Goal: Task Accomplishment & Management: Complete application form

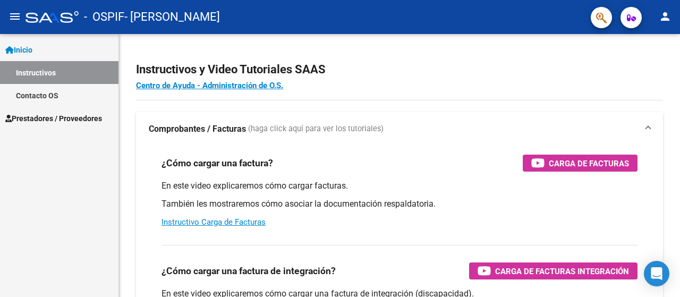
click at [71, 119] on span "Prestadores / Proveedores" at bounding box center [53, 119] width 97 height 12
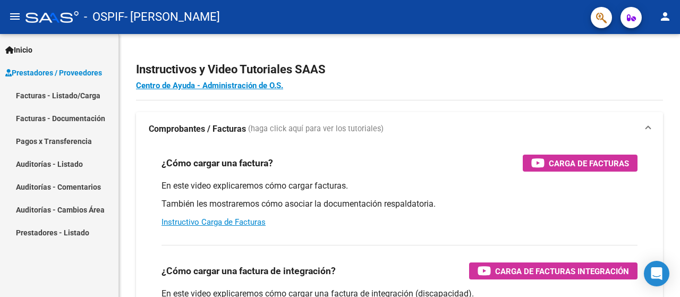
click at [69, 97] on link "Facturas - Listado/Carga" at bounding box center [59, 95] width 118 height 23
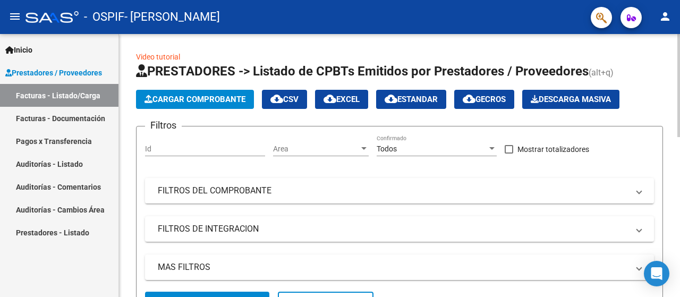
scroll to position [212, 0]
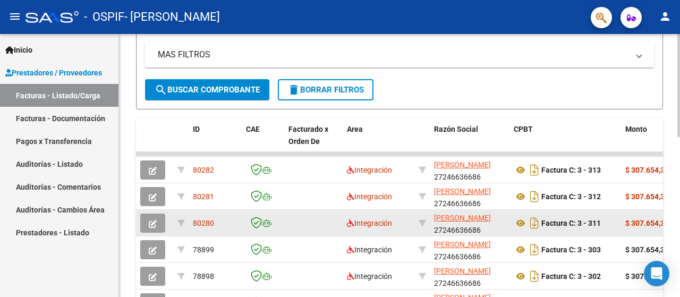
click at [153, 216] on button "button" at bounding box center [152, 222] width 25 height 19
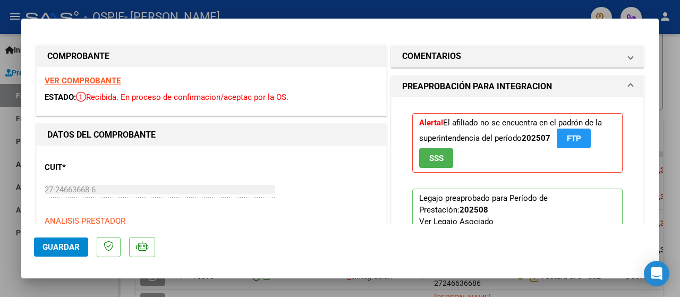
click at [0, 140] on div at bounding box center [340, 148] width 680 height 297
type input "$ 0,00"
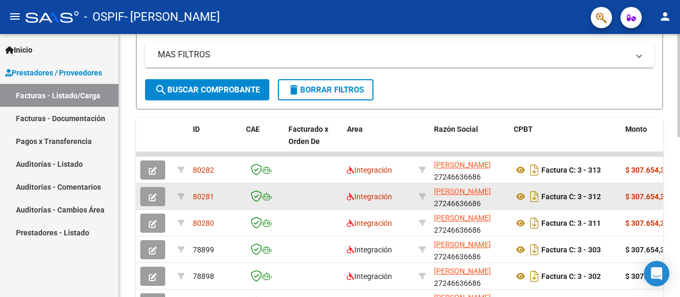
click at [155, 195] on icon "button" at bounding box center [153, 197] width 8 height 8
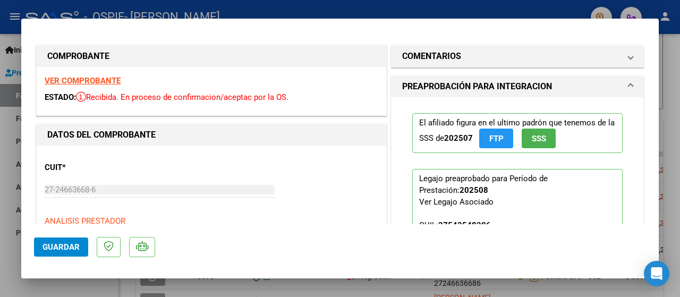
click at [13, 110] on div at bounding box center [340, 148] width 680 height 297
